Goal: Ask a question: Seek information or help from site administrators or community

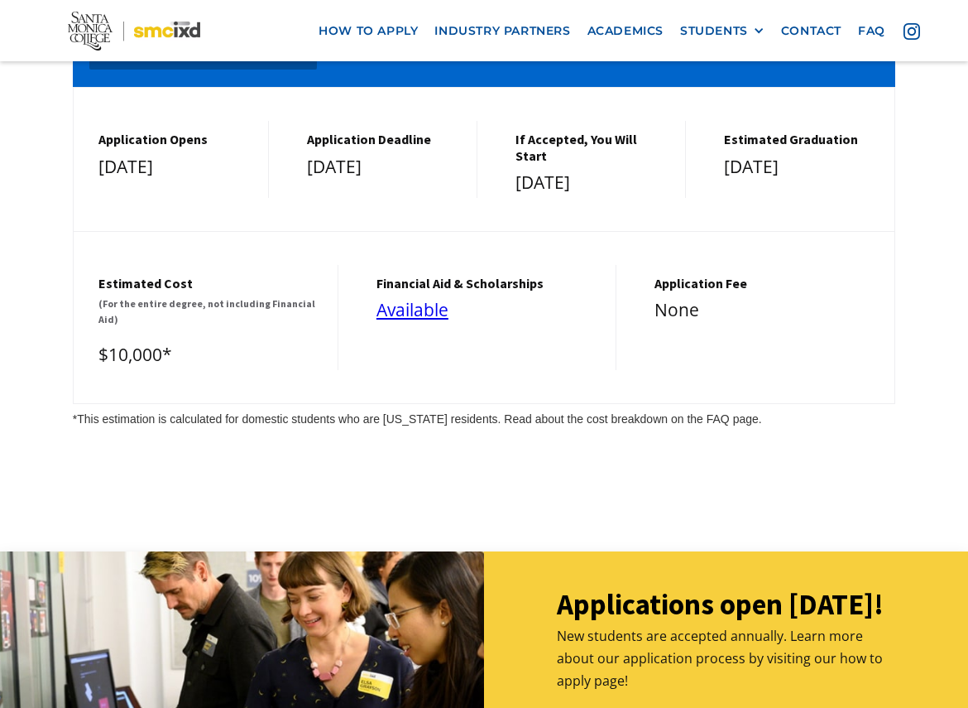
scroll to position [7295, 0]
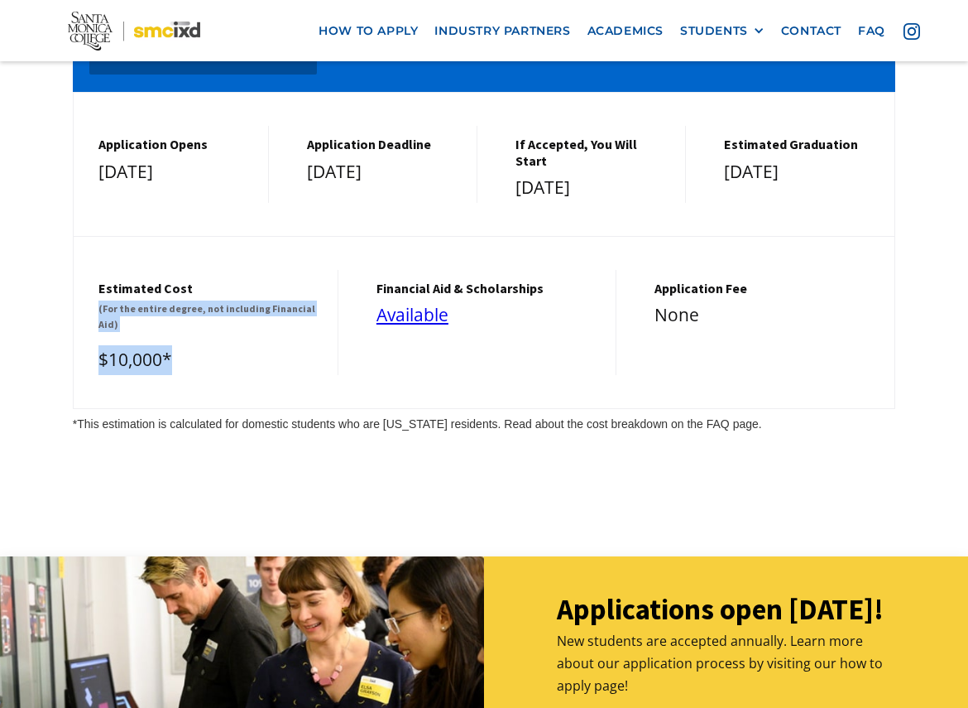
drag, startPoint x: 170, startPoint y: 267, endPoint x: 100, endPoint y: 222, distance: 83.1
click at [100, 270] on div "Estimated cost (For the entire degree, not including Financial Aid) $10,000*" at bounding box center [206, 322] width 265 height 105
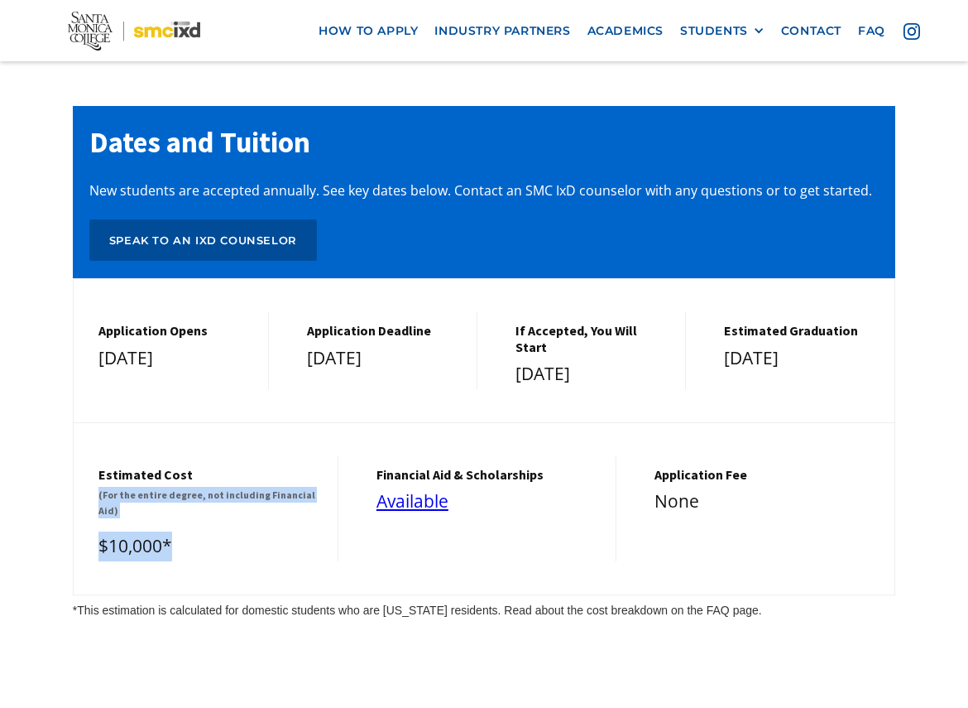
scroll to position [7099, 0]
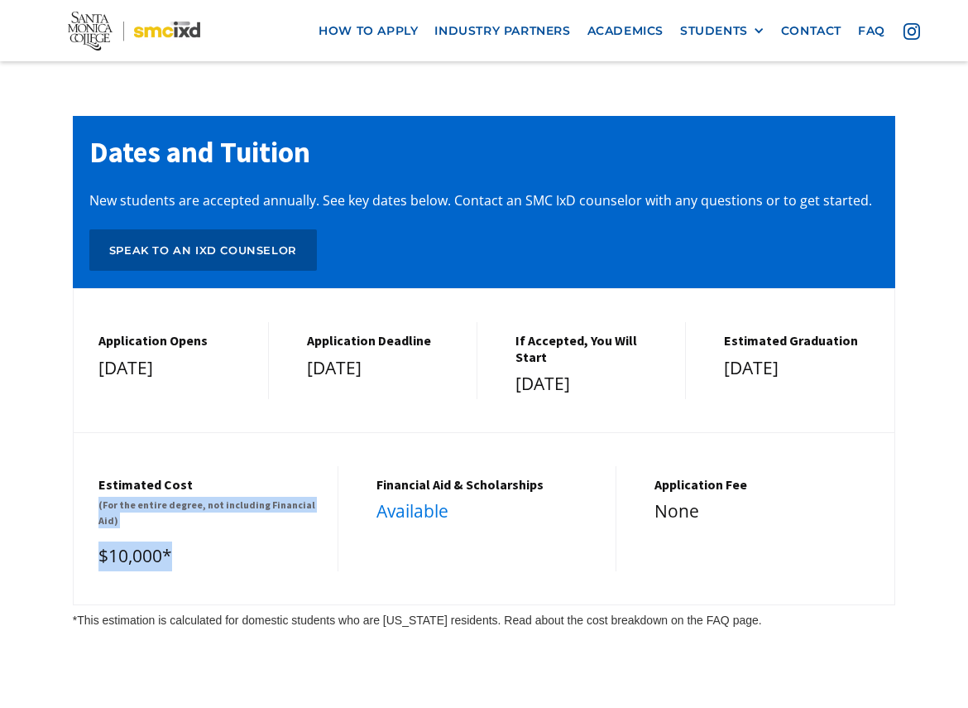
click at [419, 499] on link "Available" at bounding box center [413, 510] width 72 height 23
click at [407, 499] on link "Available" at bounding box center [413, 510] width 72 height 23
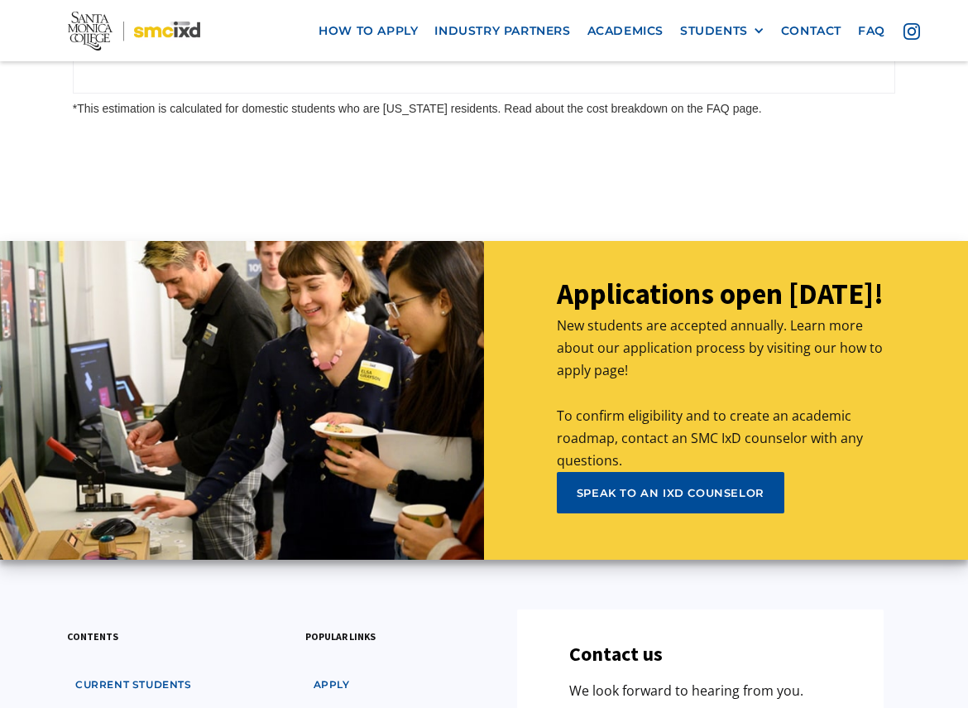
scroll to position [7621, 0]
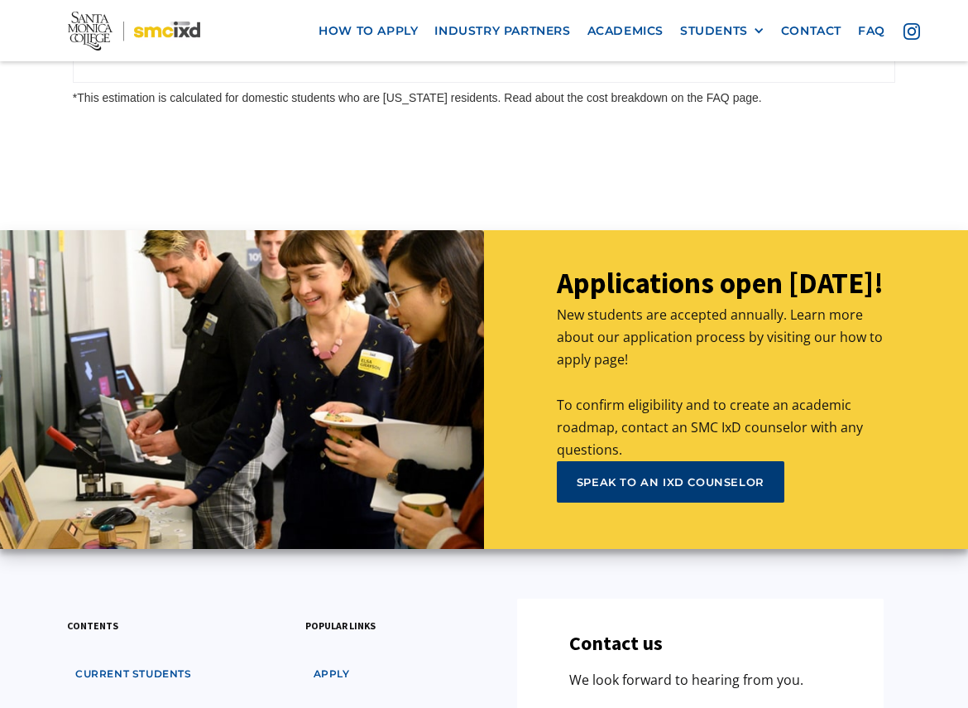
click at [645, 474] on div "speak to an ixd counselor" at bounding box center [671, 481] width 188 height 15
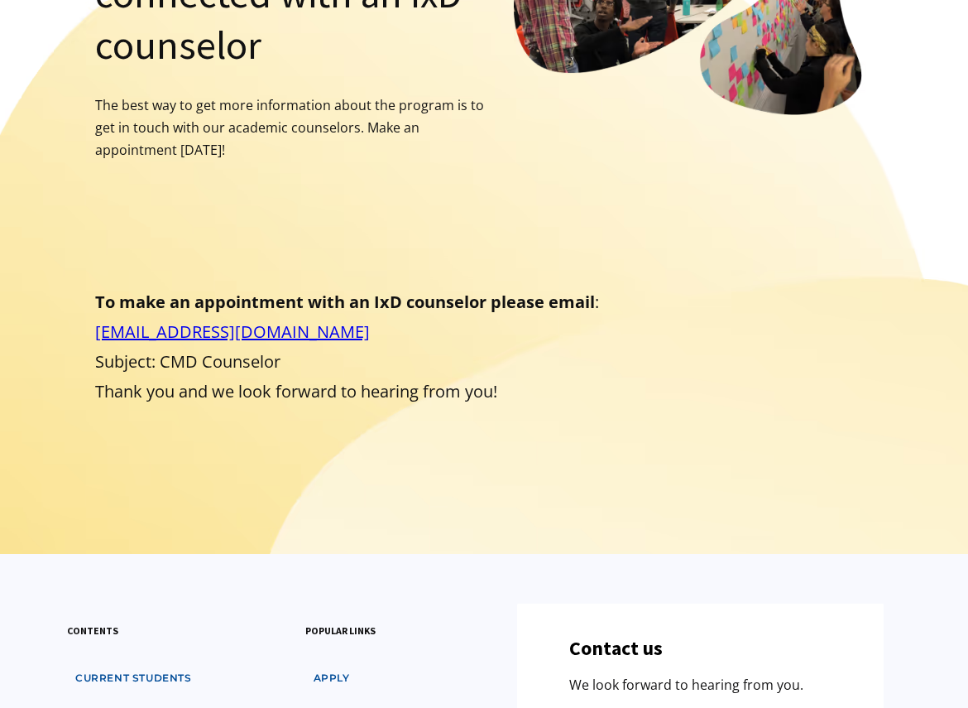
scroll to position [325, 0]
click at [263, 320] on link "counselingtransfer@smc.edu" at bounding box center [232, 331] width 275 height 22
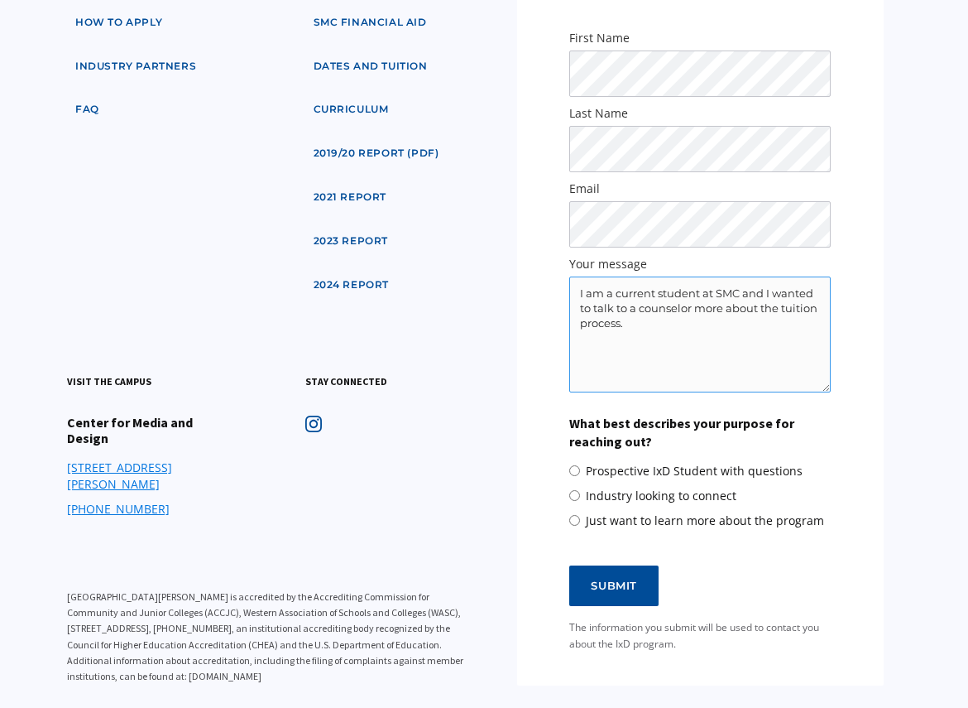
scroll to position [1030, 0]
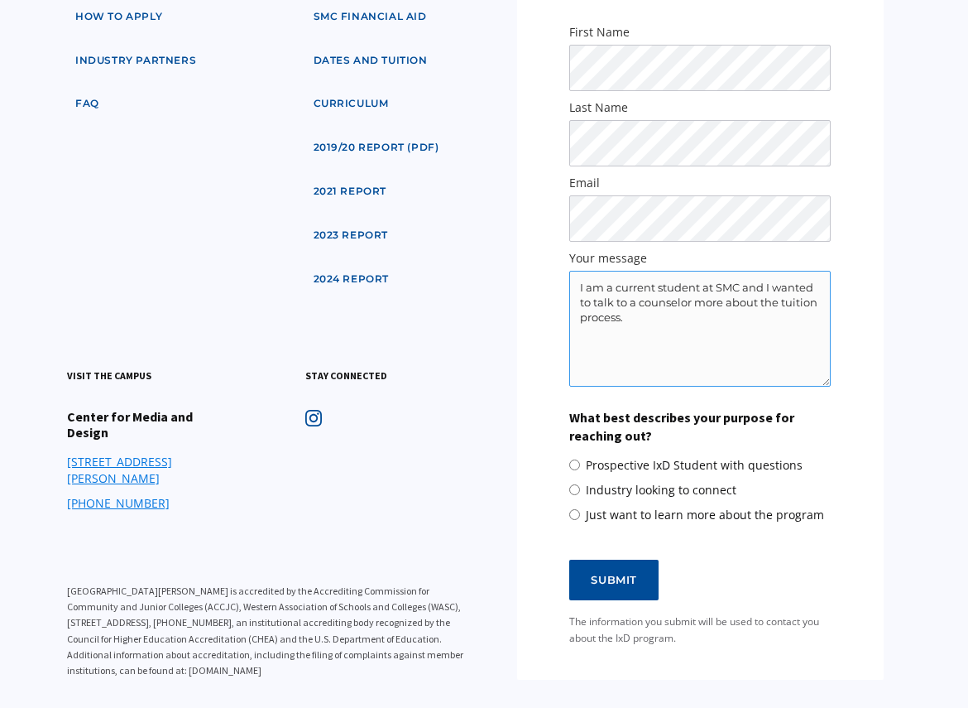
type textarea "I am a current student at SMC and I wanted to talk to a counselor more about th…"
click at [583, 463] on label "Prospective IxD Student with questions" at bounding box center [685, 465] width 233 height 17
click at [580, 463] on input "Prospective IxD Student with questions" at bounding box center [574, 464] width 11 height 11
radio input "true"
click at [609, 601] on input "Submit" at bounding box center [613, 579] width 89 height 41
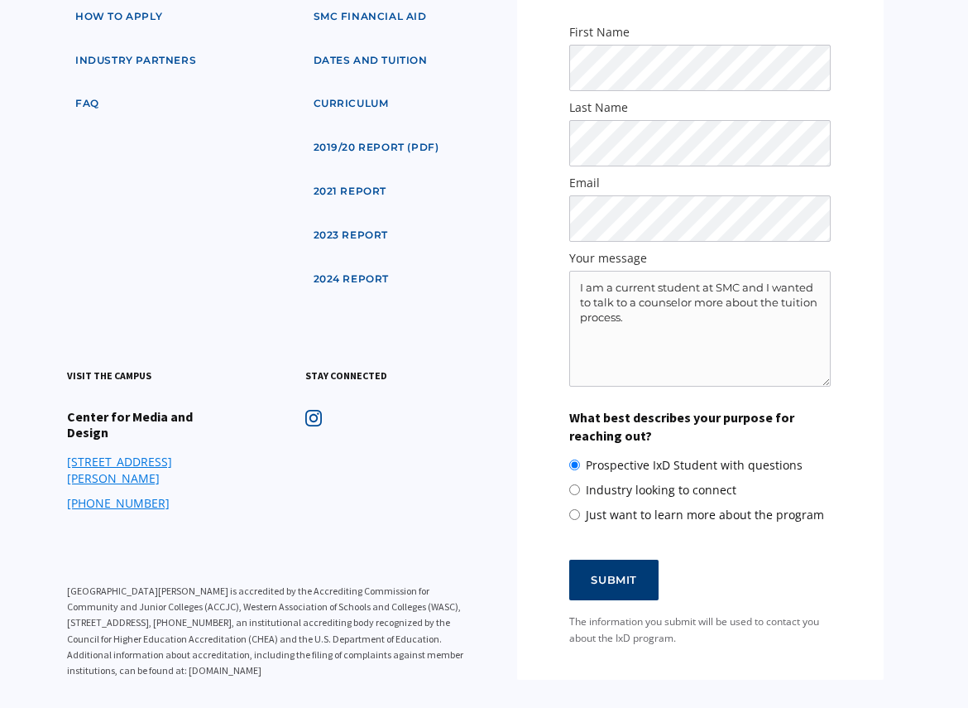
type input "Please wait..."
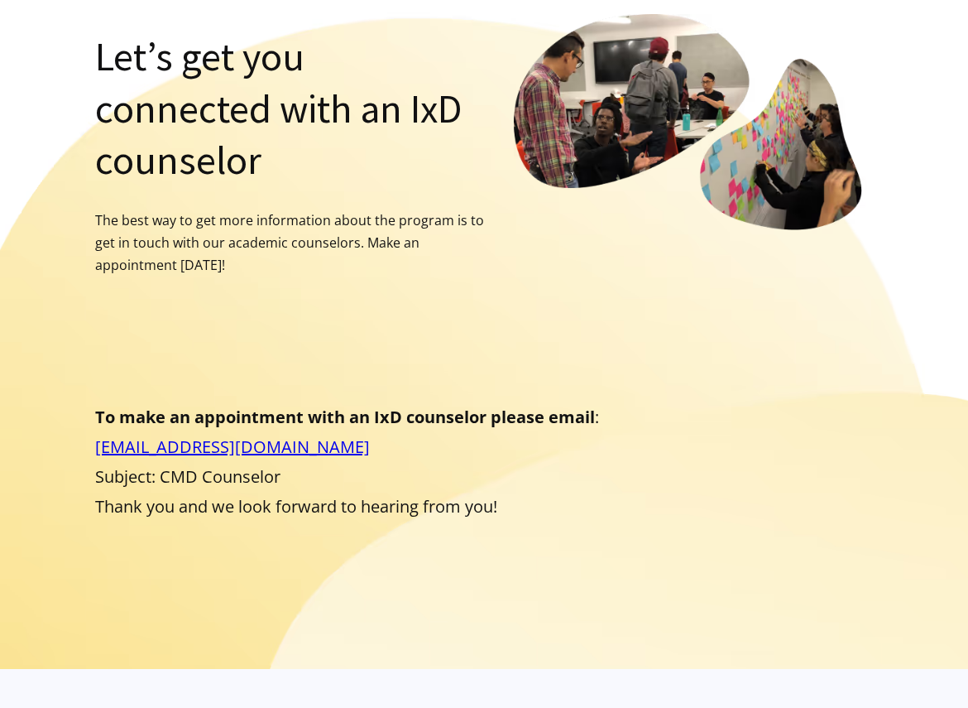
scroll to position [202, 0]
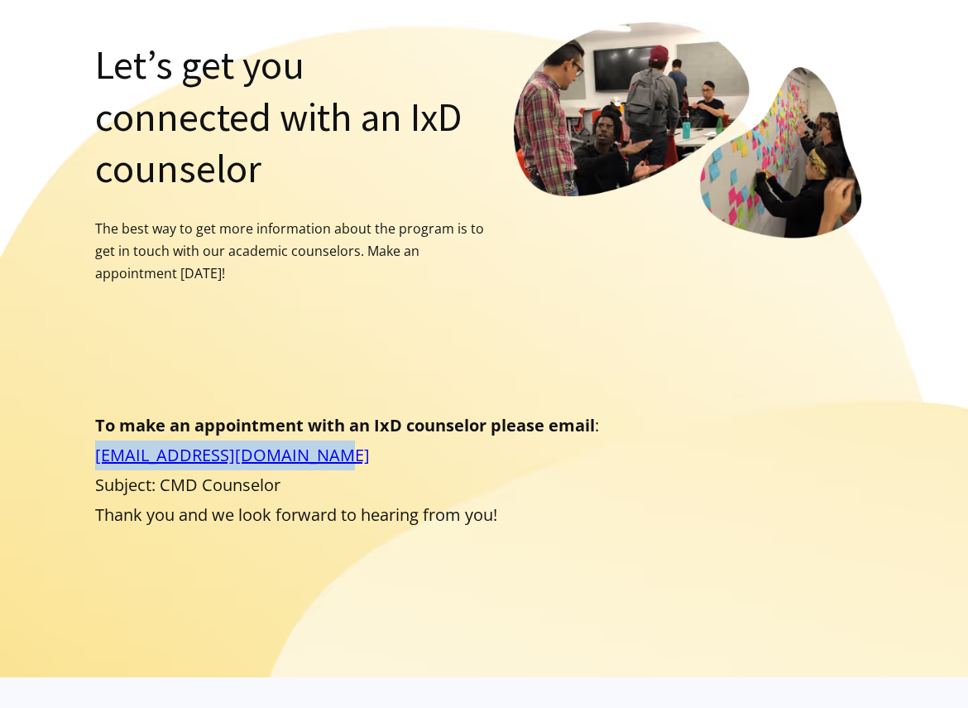
drag, startPoint x: 334, startPoint y: 405, endPoint x: 84, endPoint y: 396, distance: 250.1
click at [84, 396] on div "Let’s get you connected with an IxD counselor The best way to get more informat…" at bounding box center [484, 332] width 823 height 621
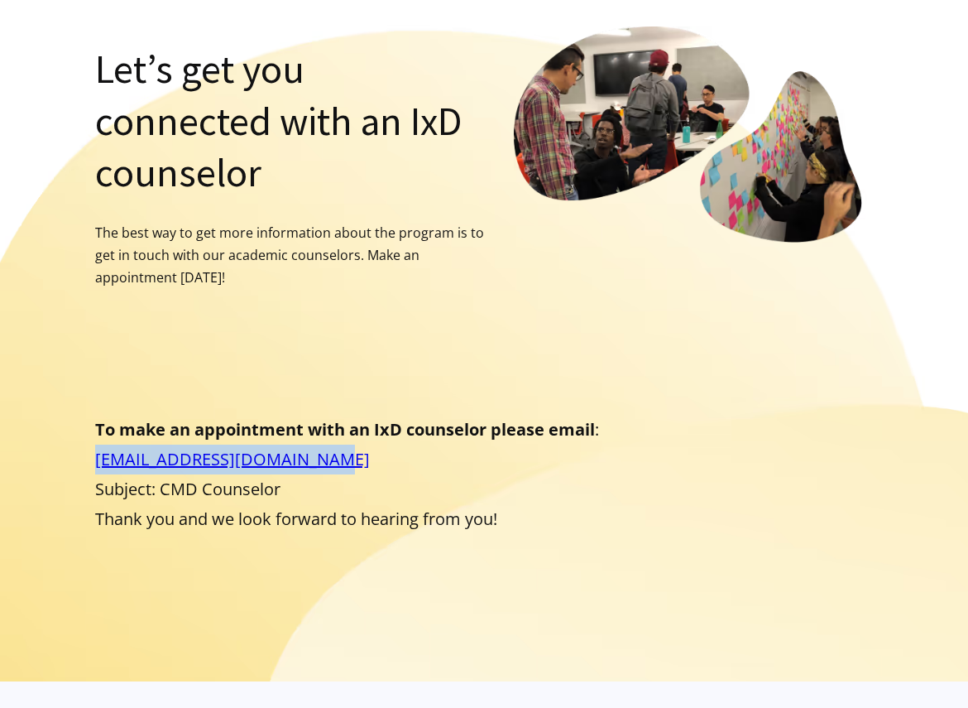
copy link "[EMAIL_ADDRESS][DOMAIN_NAME]"
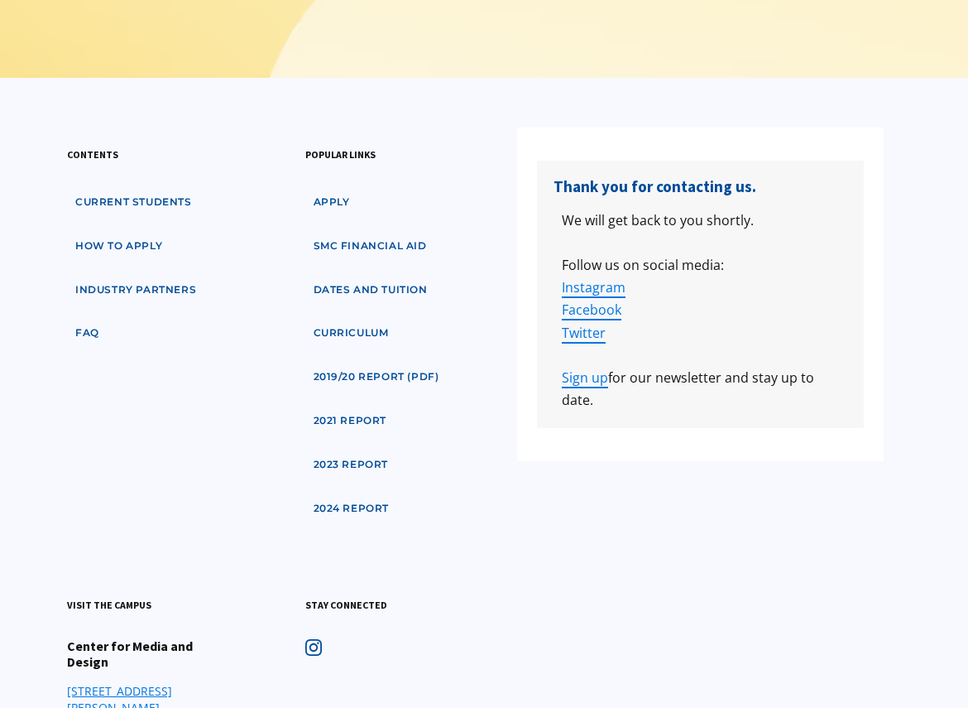
scroll to position [804, 0]
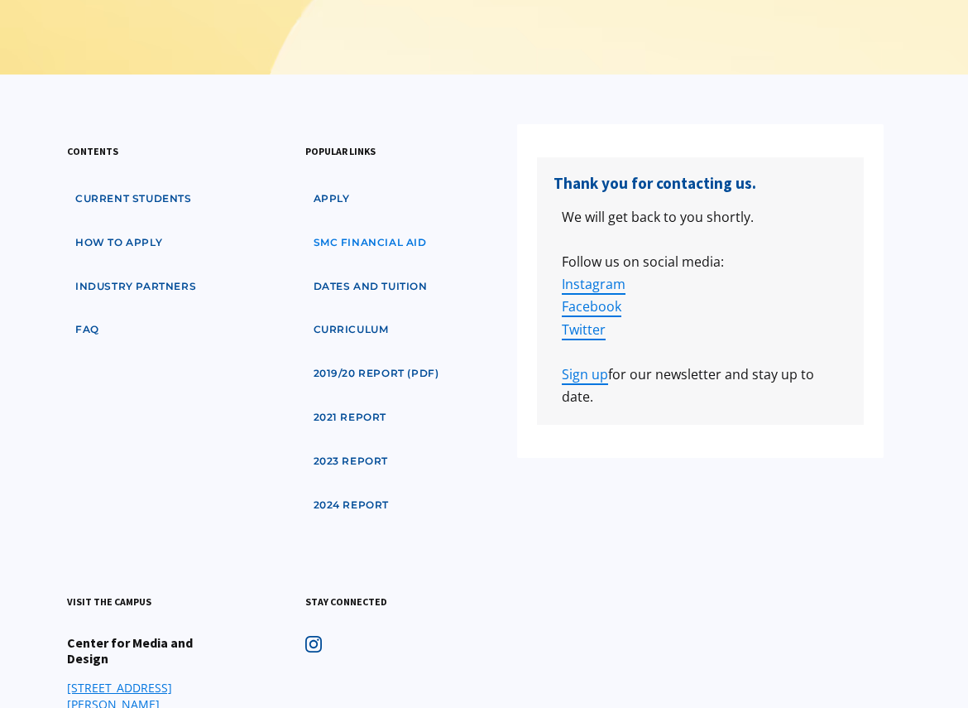
click at [348, 238] on link "SMC financial aid" at bounding box center [370, 243] width 130 height 31
